Goal: Information Seeking & Learning: Find specific page/section

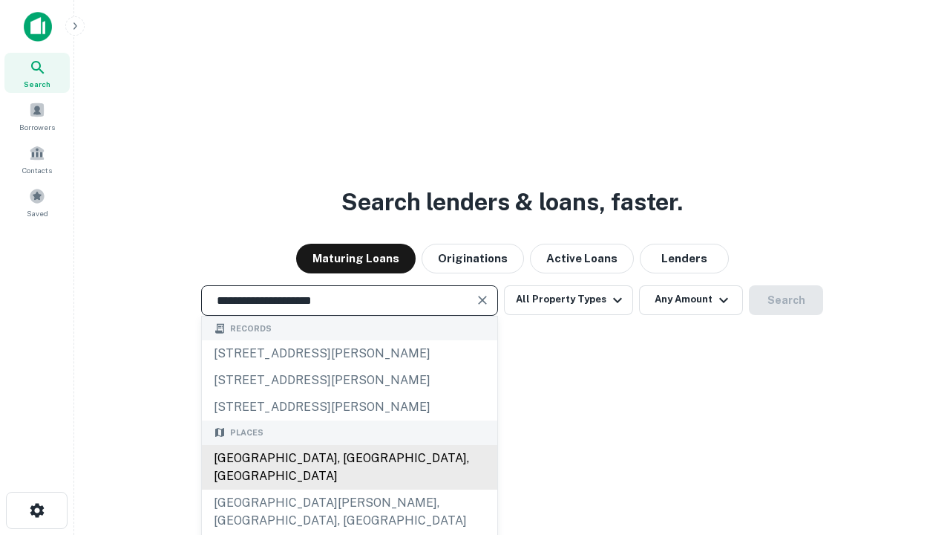
click at [349, 489] on div "[GEOGRAPHIC_DATA], [GEOGRAPHIC_DATA], [GEOGRAPHIC_DATA]" at bounding box center [350, 467] width 296 height 45
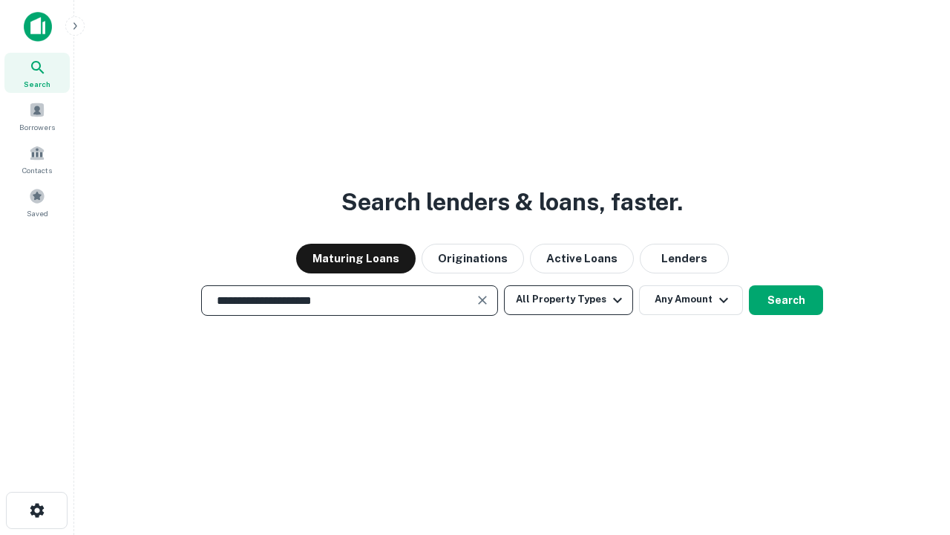
type input "**********"
click at [569, 299] on button "All Property Types" at bounding box center [568, 300] width 129 height 30
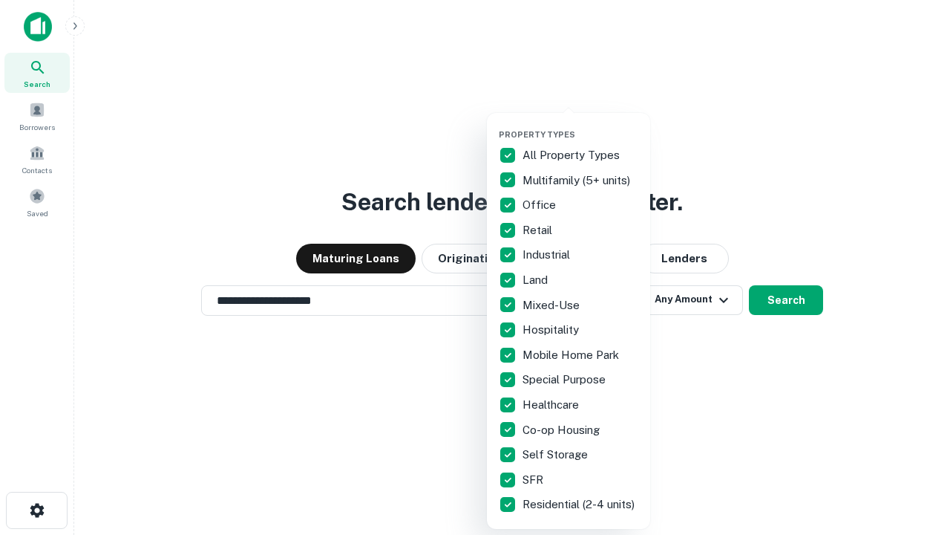
click at [581, 125] on button "button" at bounding box center [580, 125] width 163 height 1
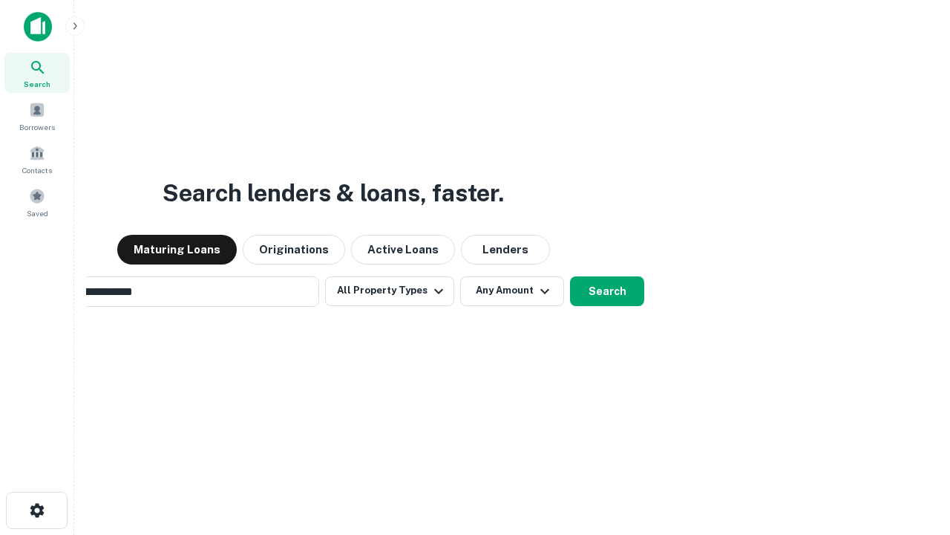
scroll to position [23, 0]
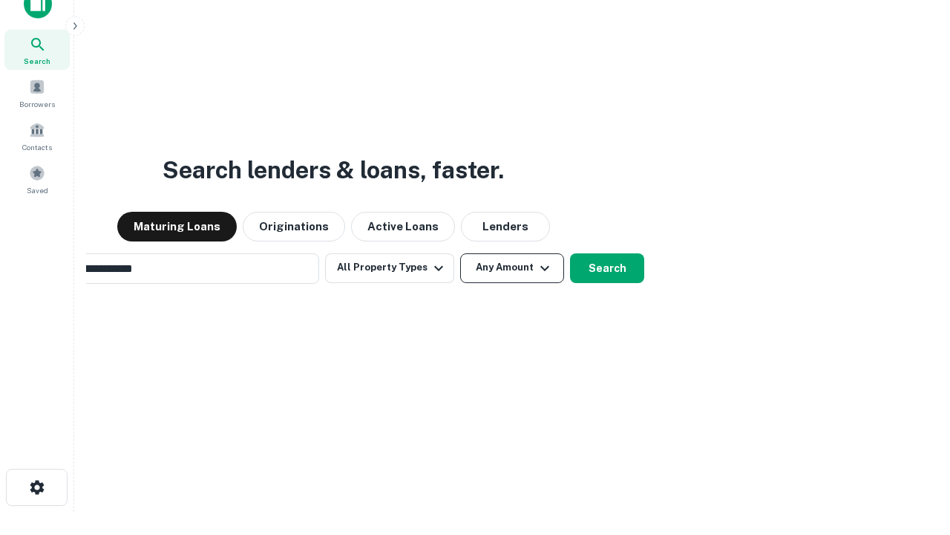
click at [460, 253] on button "Any Amount" at bounding box center [512, 268] width 104 height 30
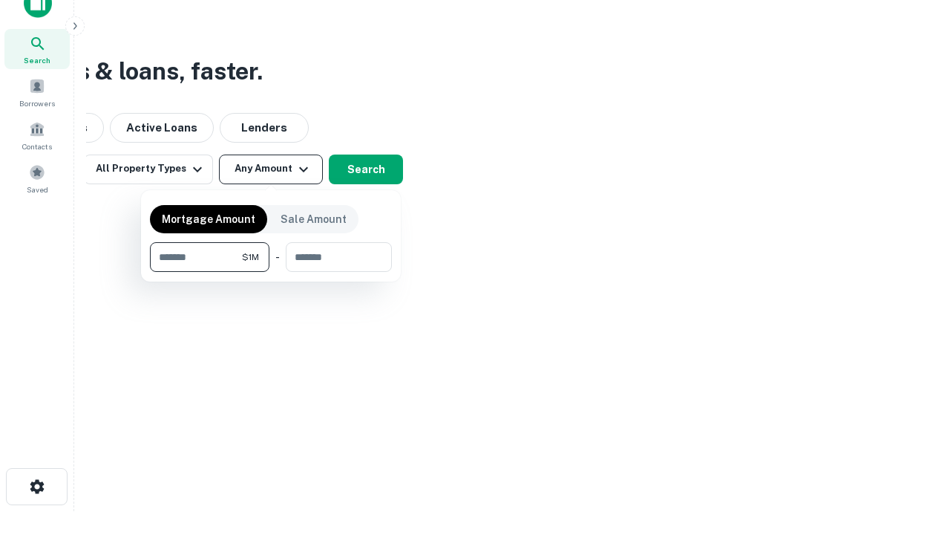
type input "*******"
click at [271, 272] on button "button" at bounding box center [271, 272] width 242 height 1
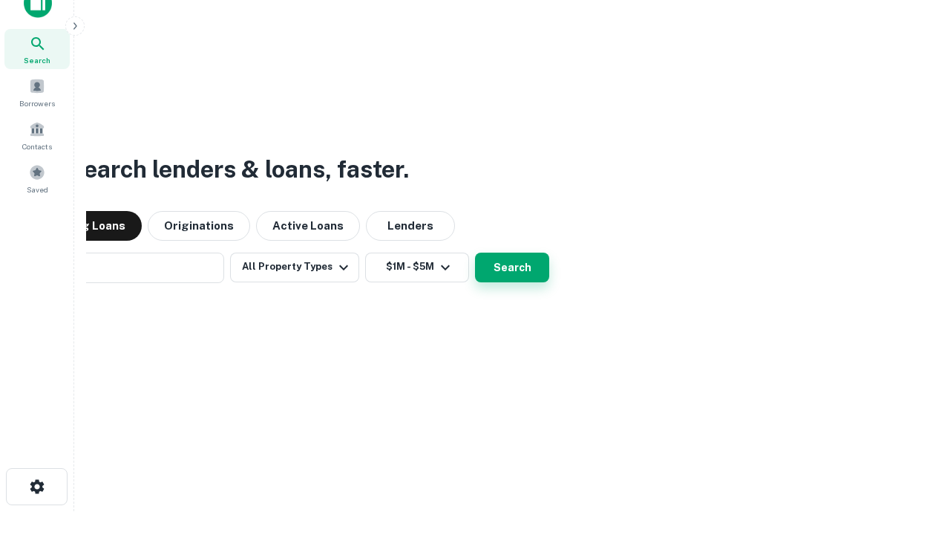
click at [475, 252] on button "Search" at bounding box center [512, 267] width 74 height 30
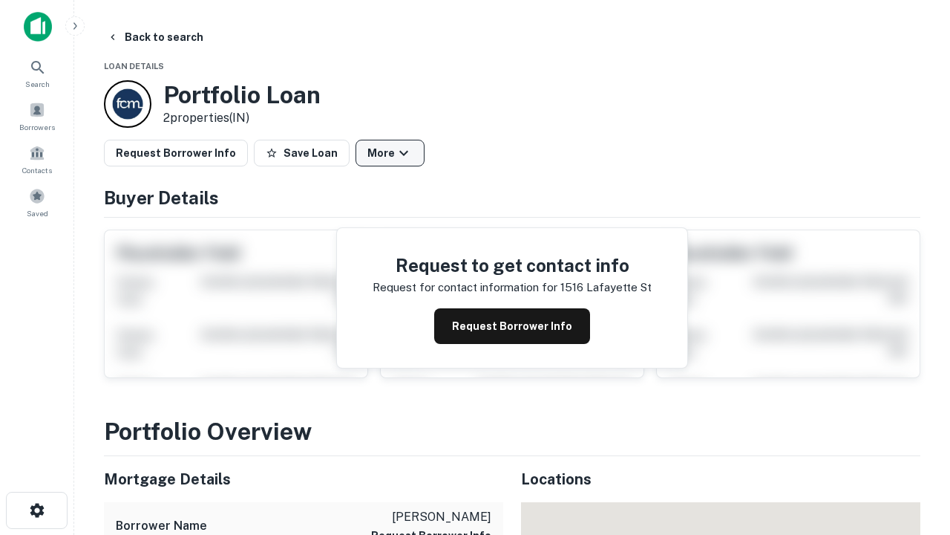
click at [390, 153] on button "More" at bounding box center [390, 153] width 69 height 27
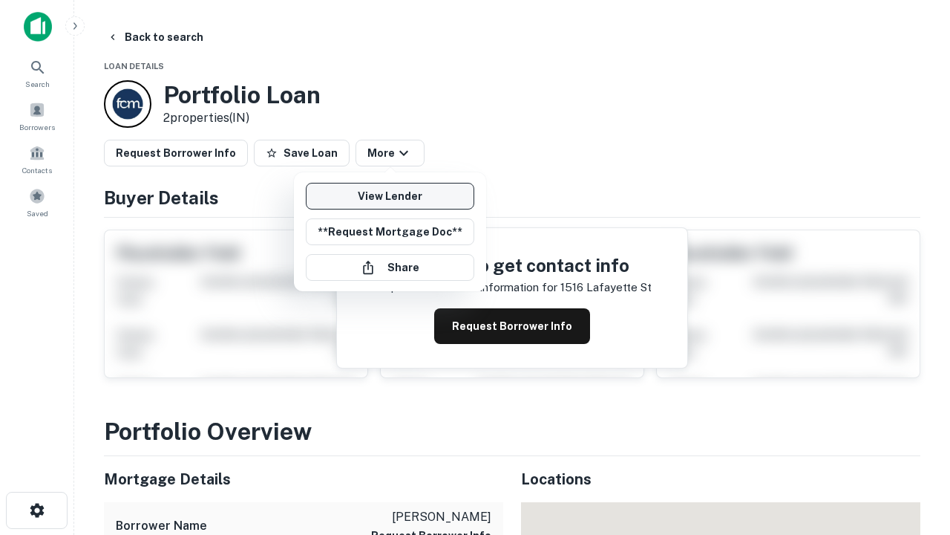
click at [390, 196] on link "View Lender" at bounding box center [390, 196] width 169 height 27
